Goal: Task Accomplishment & Management: Use online tool/utility

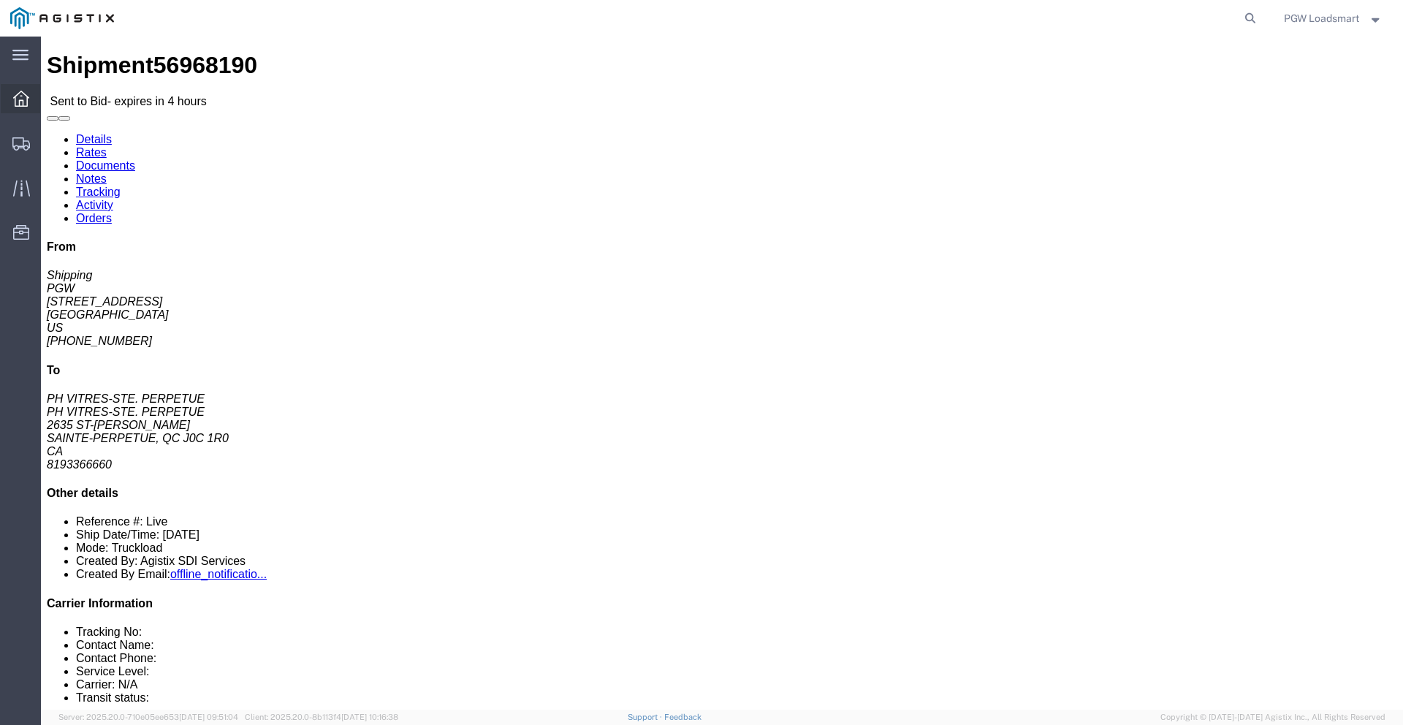
click at [26, 107] on div at bounding box center [21, 98] width 41 height 29
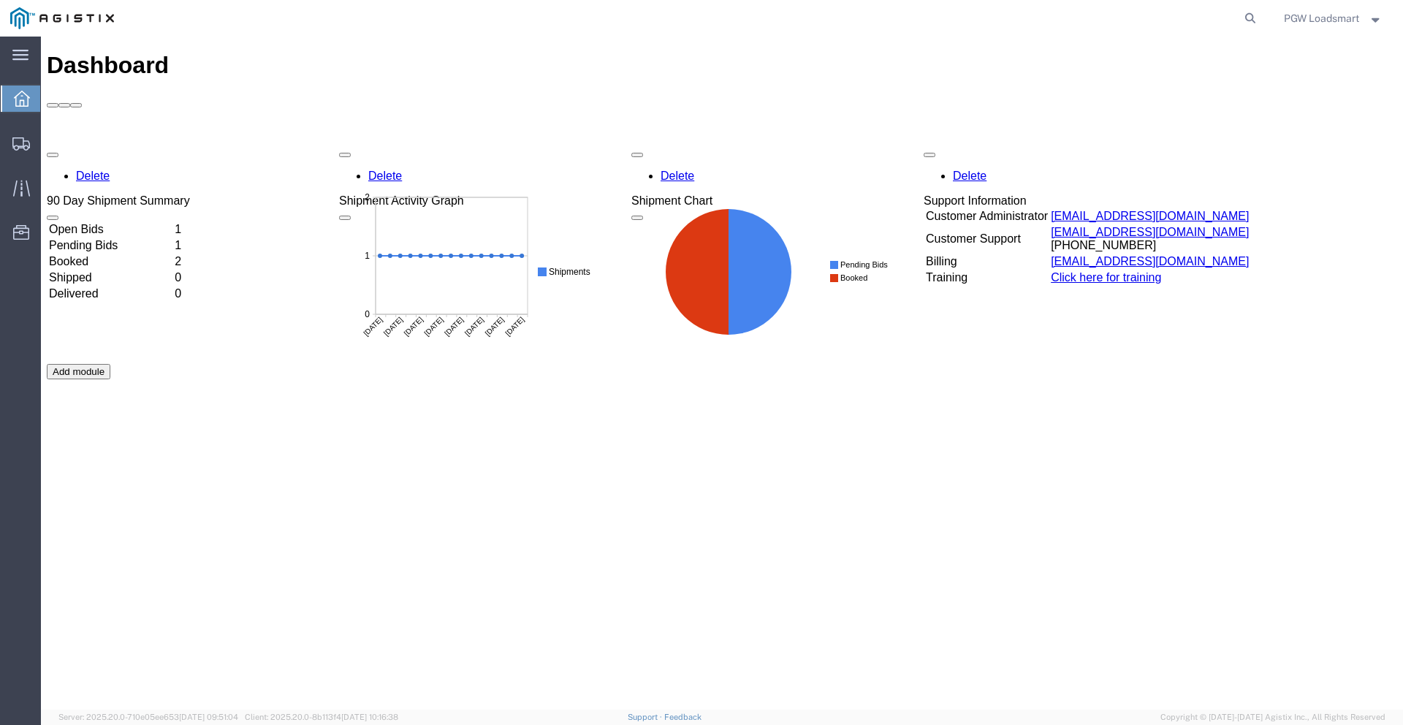
click at [112, 222] on td "Open Bids" at bounding box center [110, 229] width 124 height 15
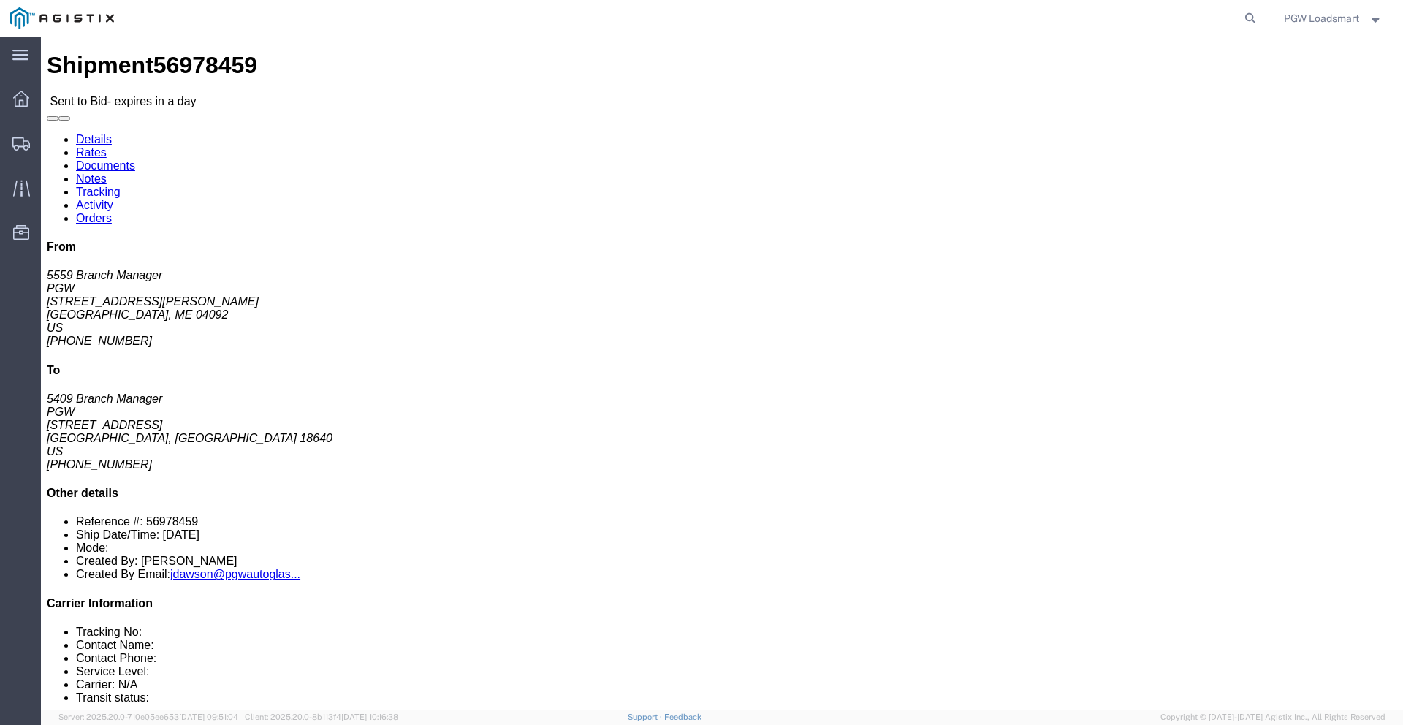
click link "Enter / Modify Bid"
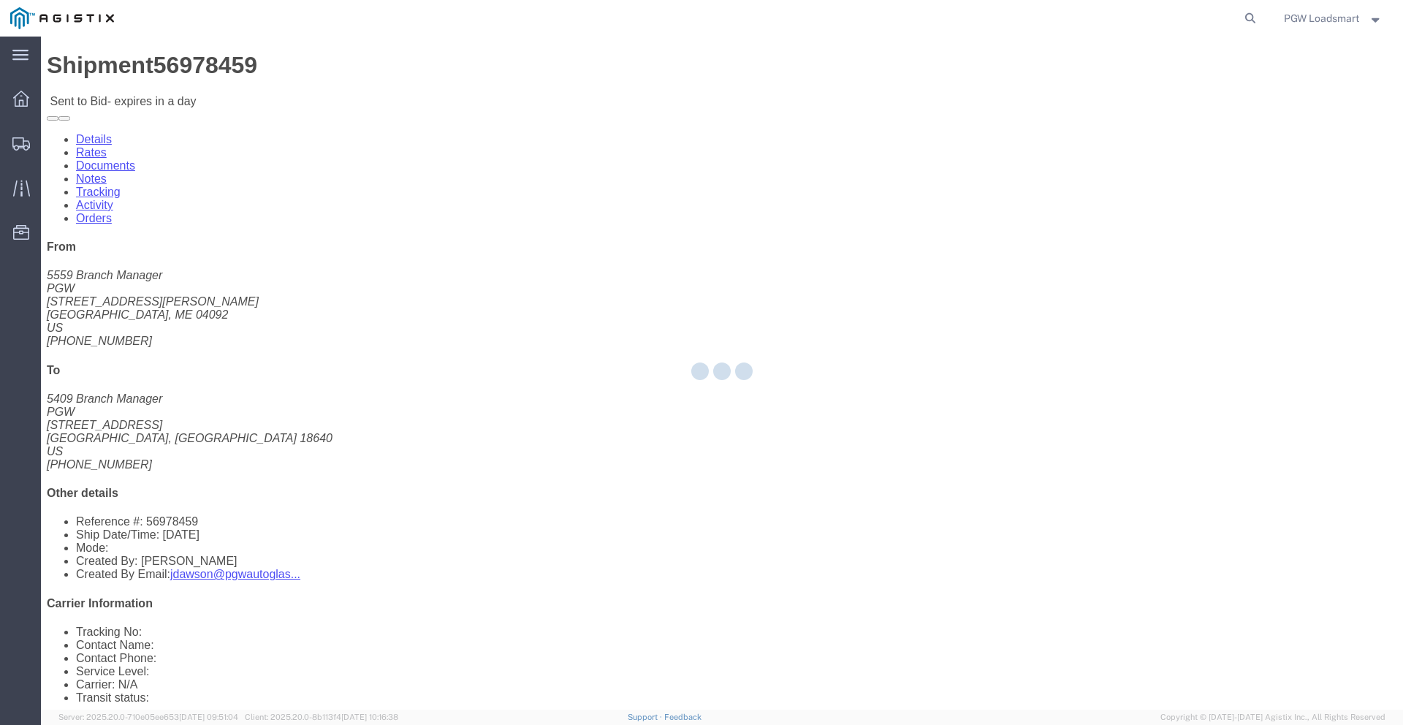
select select "6946"
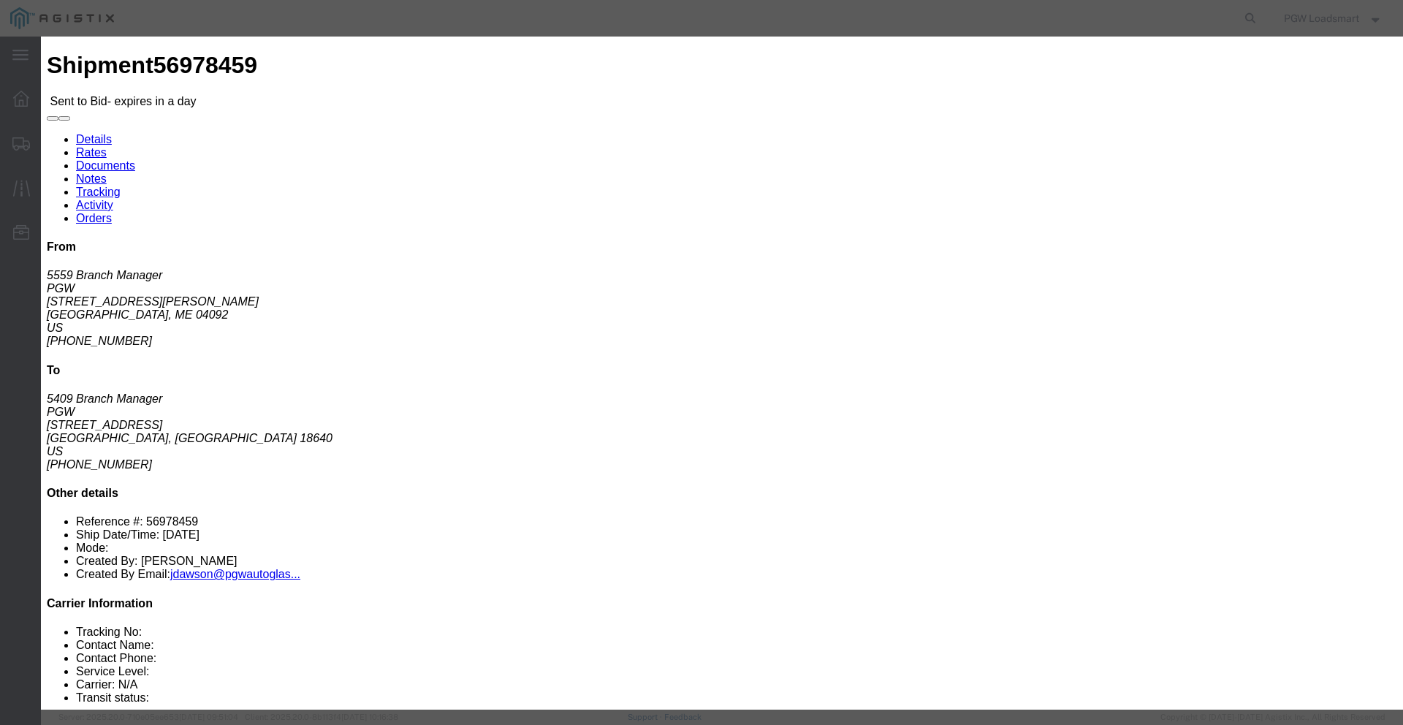
click icon "button"
